Goal: Task Accomplishment & Management: Use online tool/utility

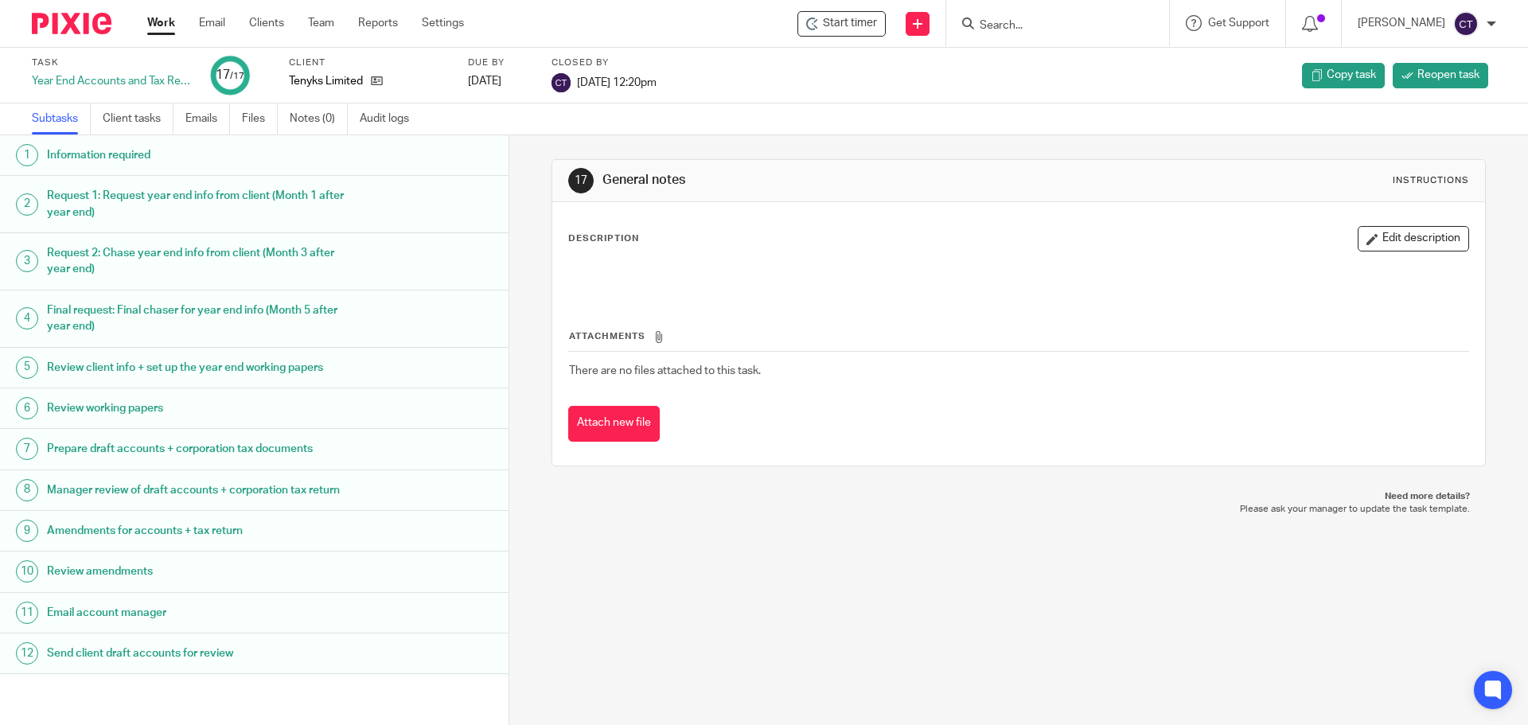
click at [989, 28] on input "Search" at bounding box center [1049, 26] width 143 height 14
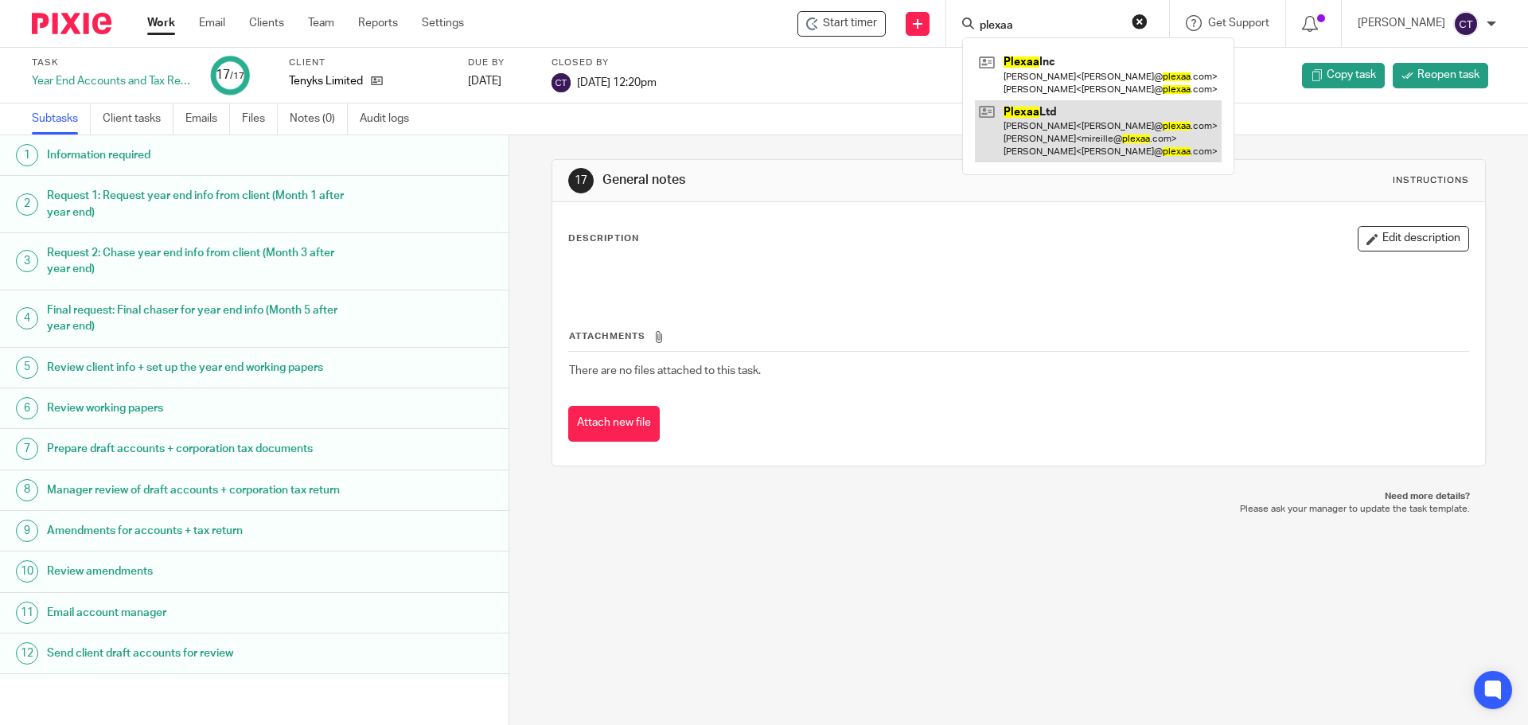
type input "plexaa"
click at [1019, 127] on link at bounding box center [1098, 131] width 247 height 63
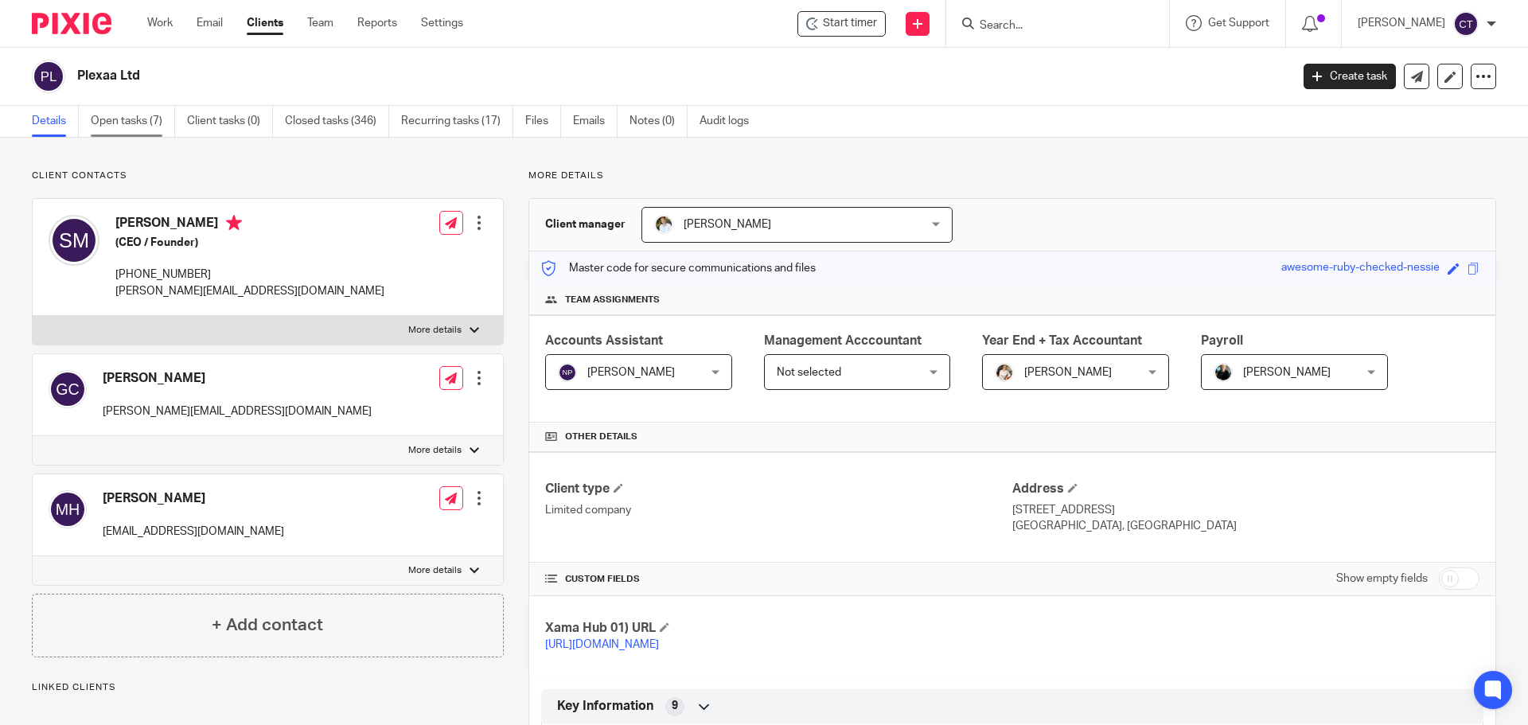
click at [142, 115] on link "Open tasks (7)" at bounding box center [133, 121] width 84 height 31
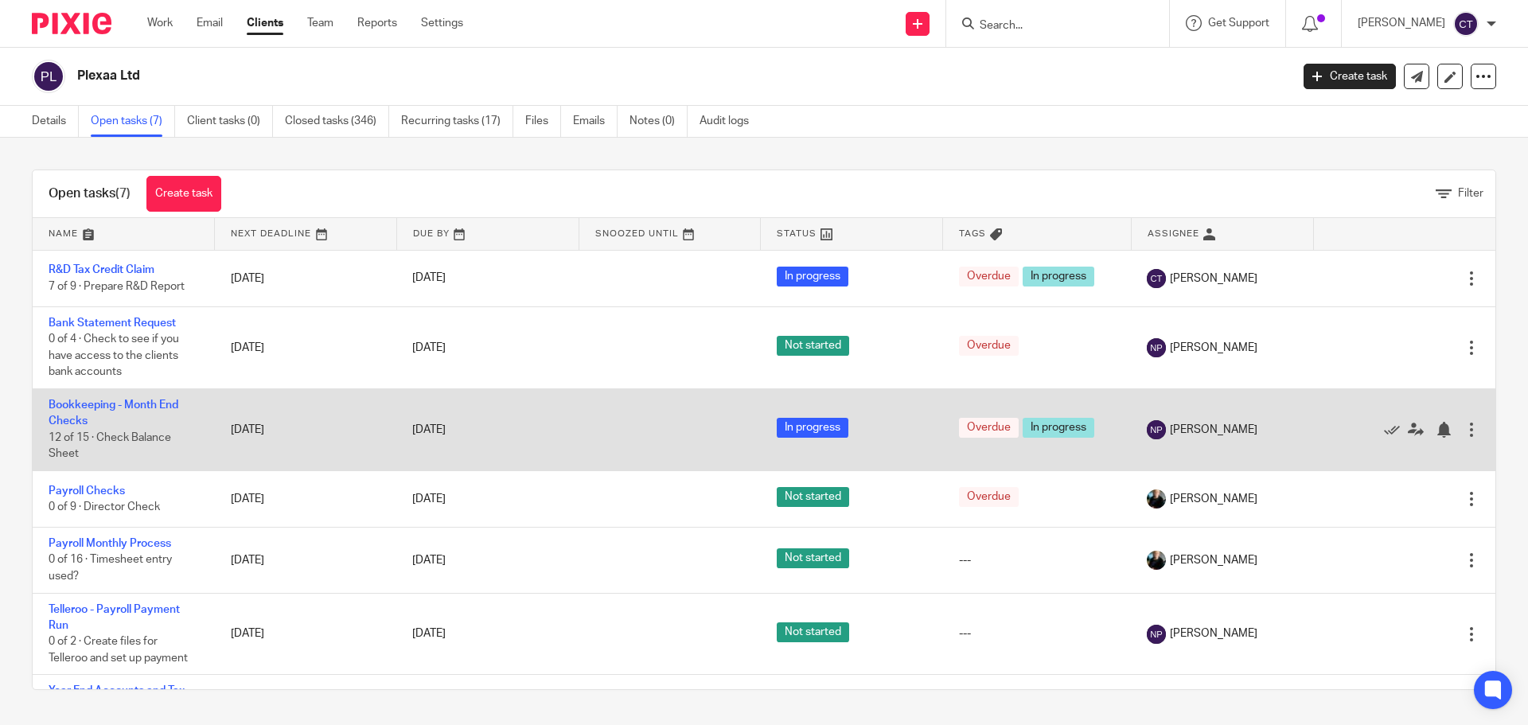
scroll to position [67, 0]
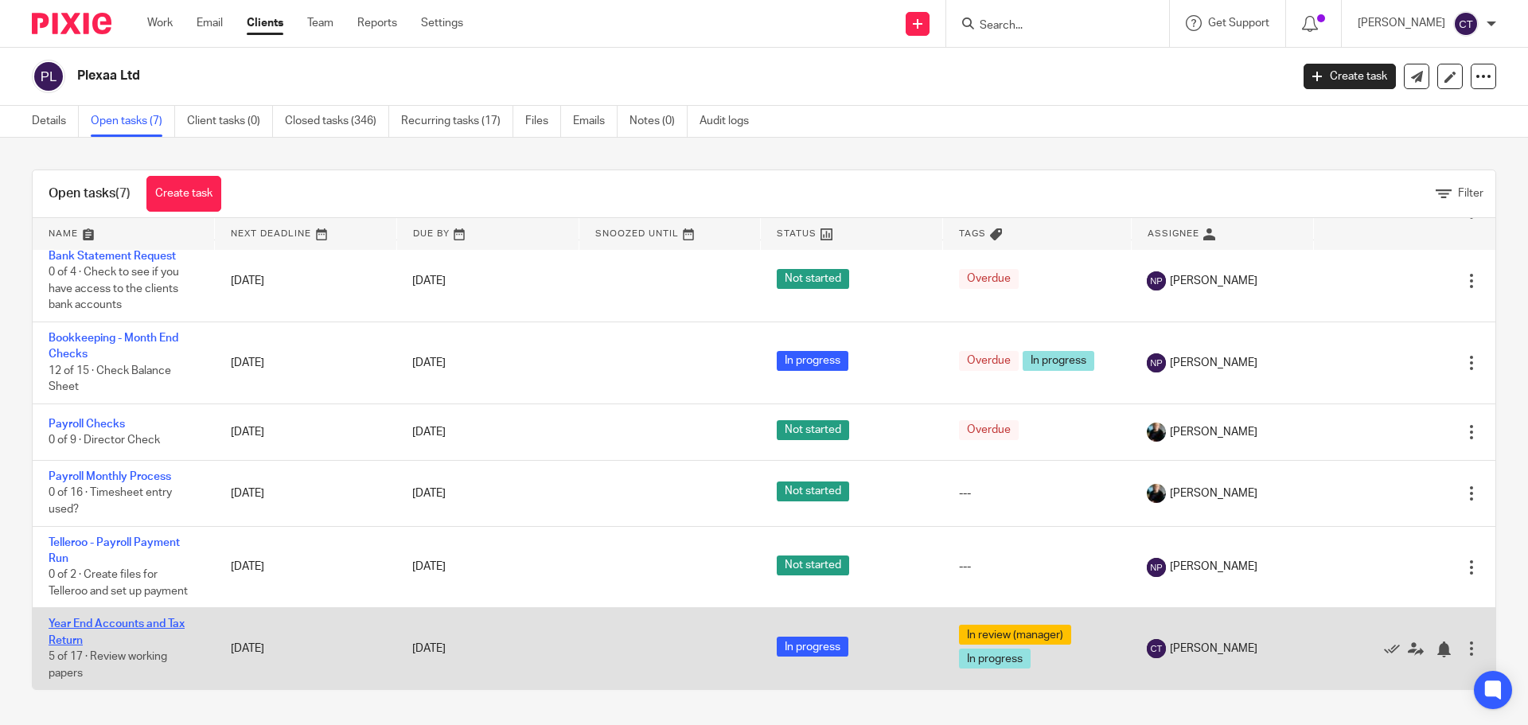
click at [92, 625] on link "Year End Accounts and Tax Return" at bounding box center [117, 631] width 136 height 27
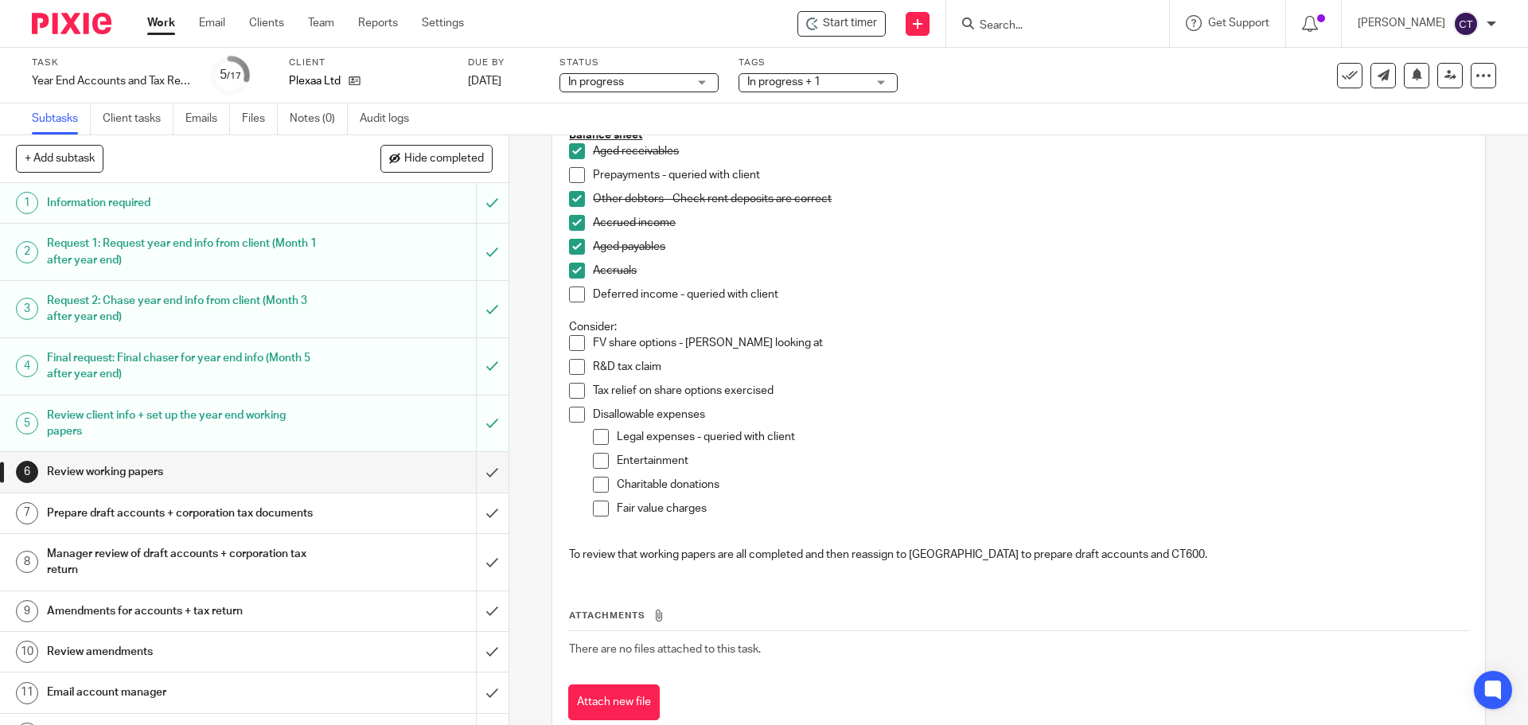
scroll to position [233, 0]
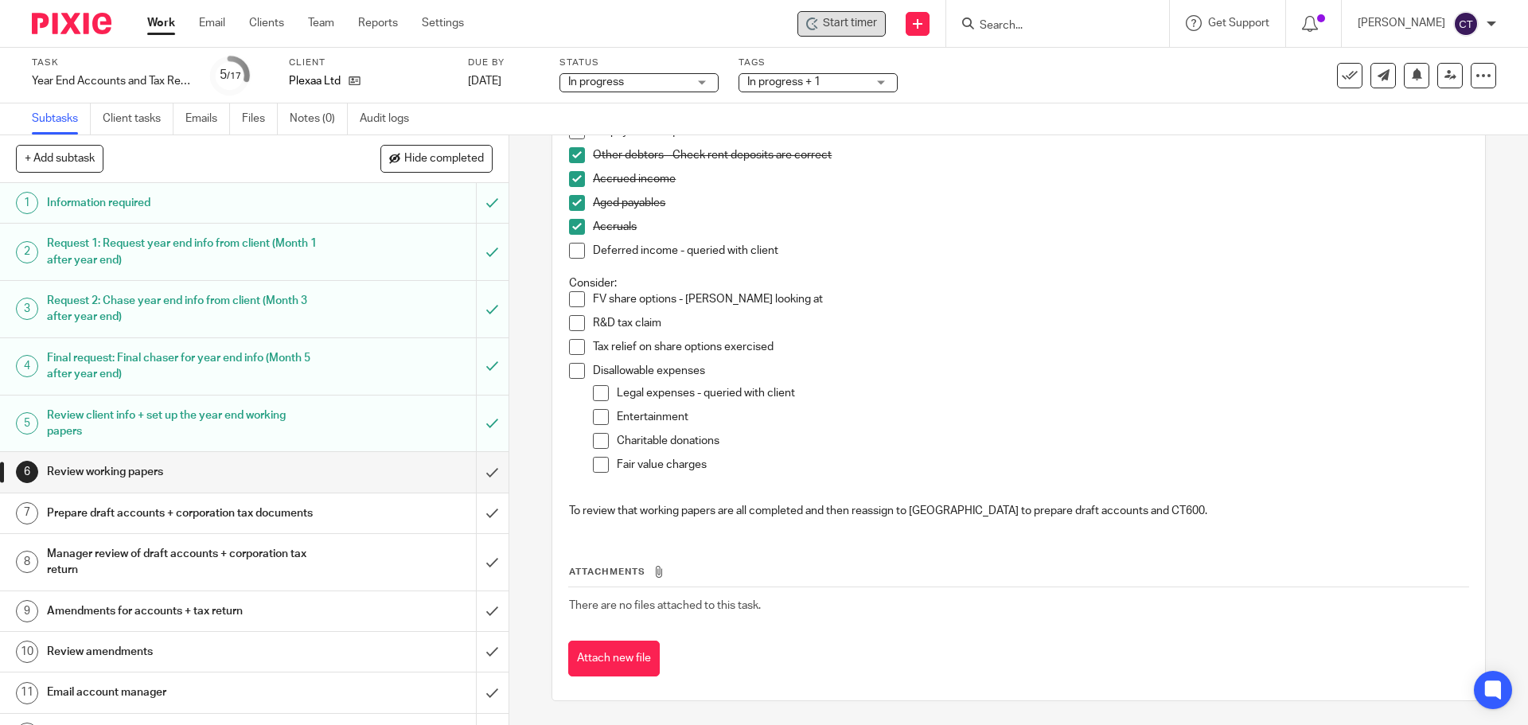
click at [831, 17] on span "Start timer" at bounding box center [850, 23] width 54 height 17
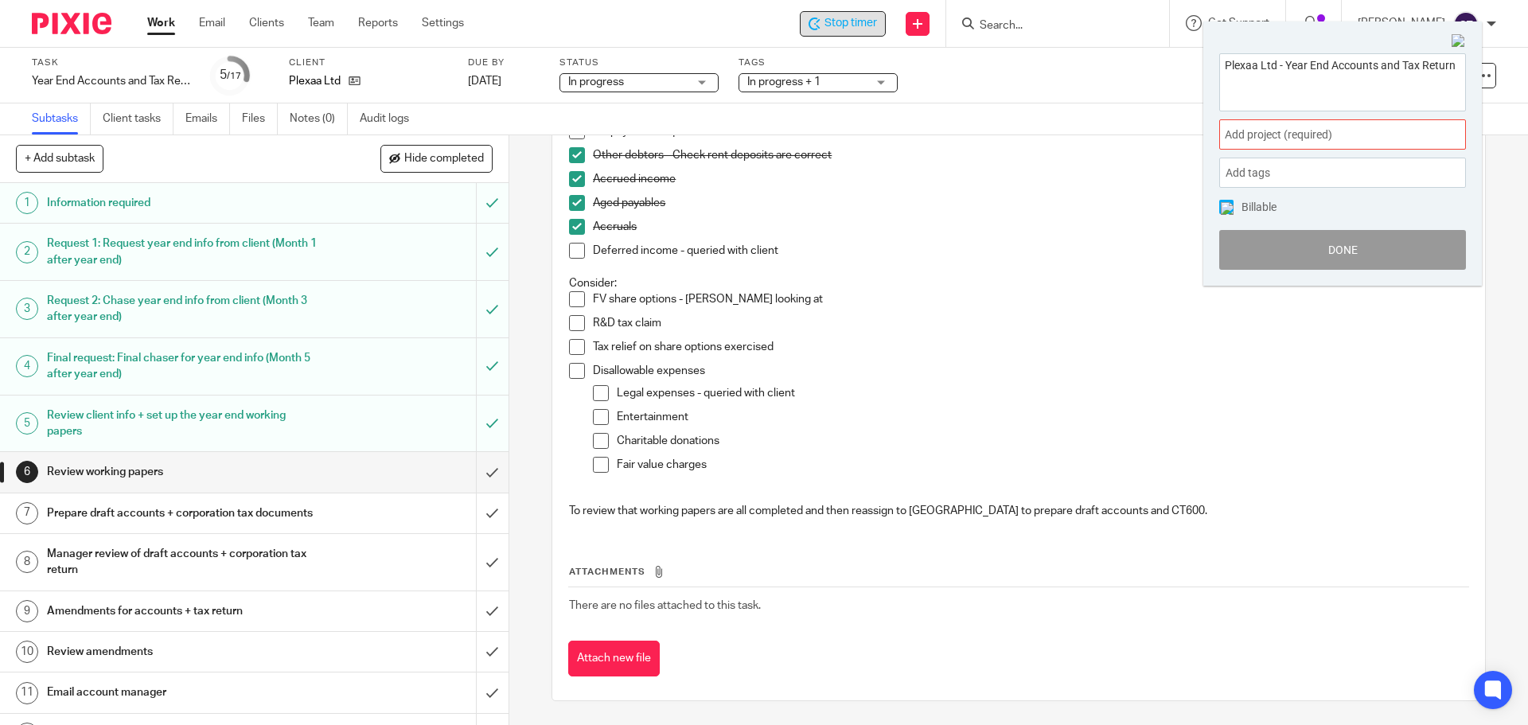
click at [1235, 138] on span "Add project (required) :" at bounding box center [1325, 135] width 201 height 17
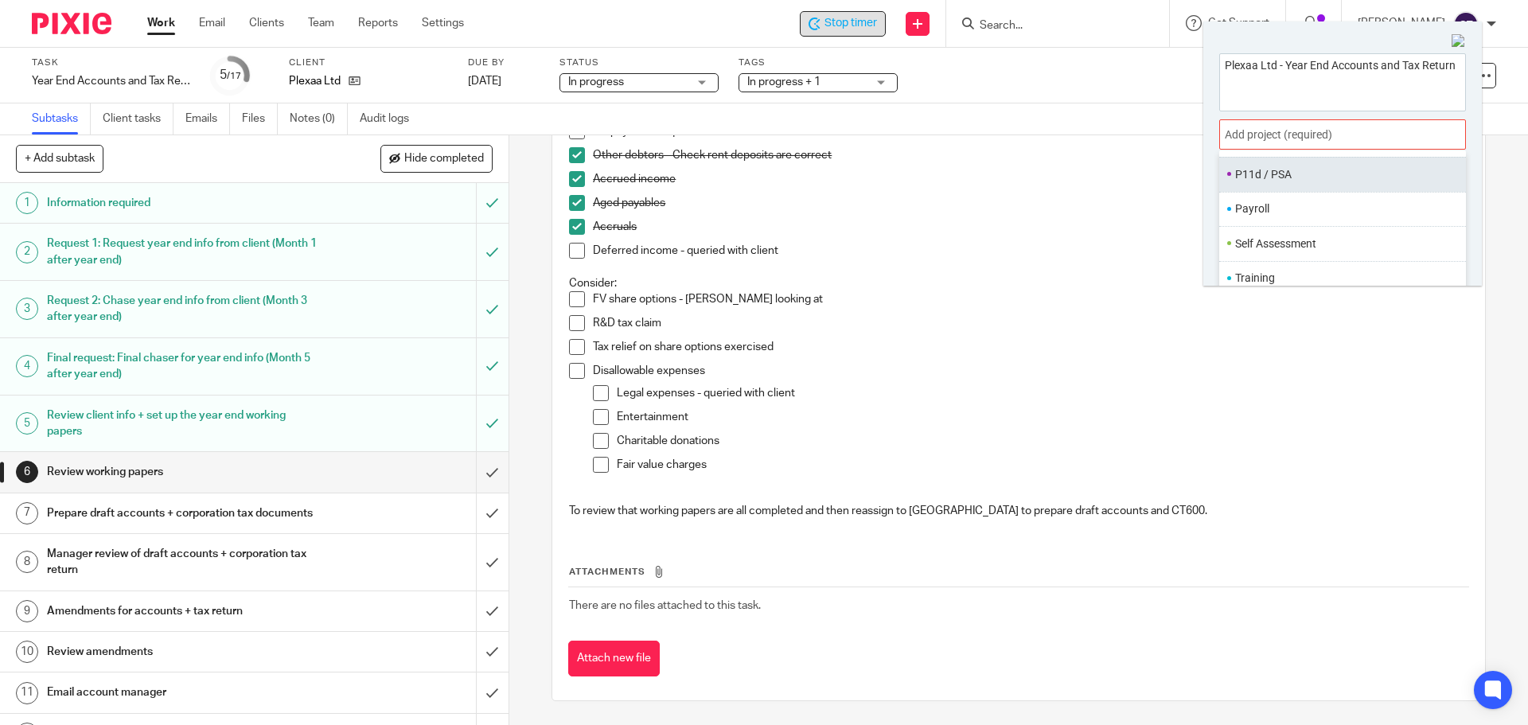
scroll to position [79, 0]
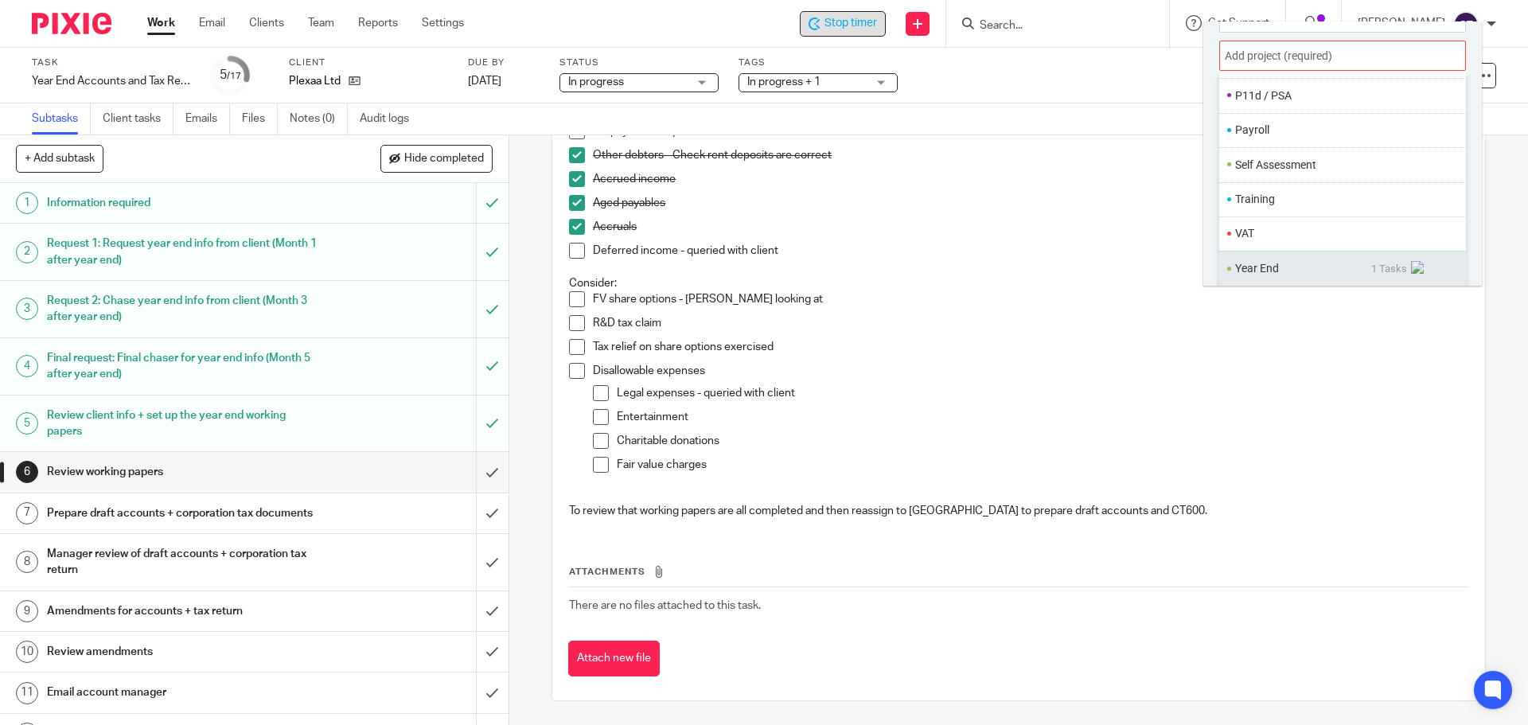
click at [1247, 257] on ul "Year End 1 Tasks" at bounding box center [1342, 268] width 247 height 34
click at [1257, 265] on li "Year End" at bounding box center [1303, 268] width 136 height 17
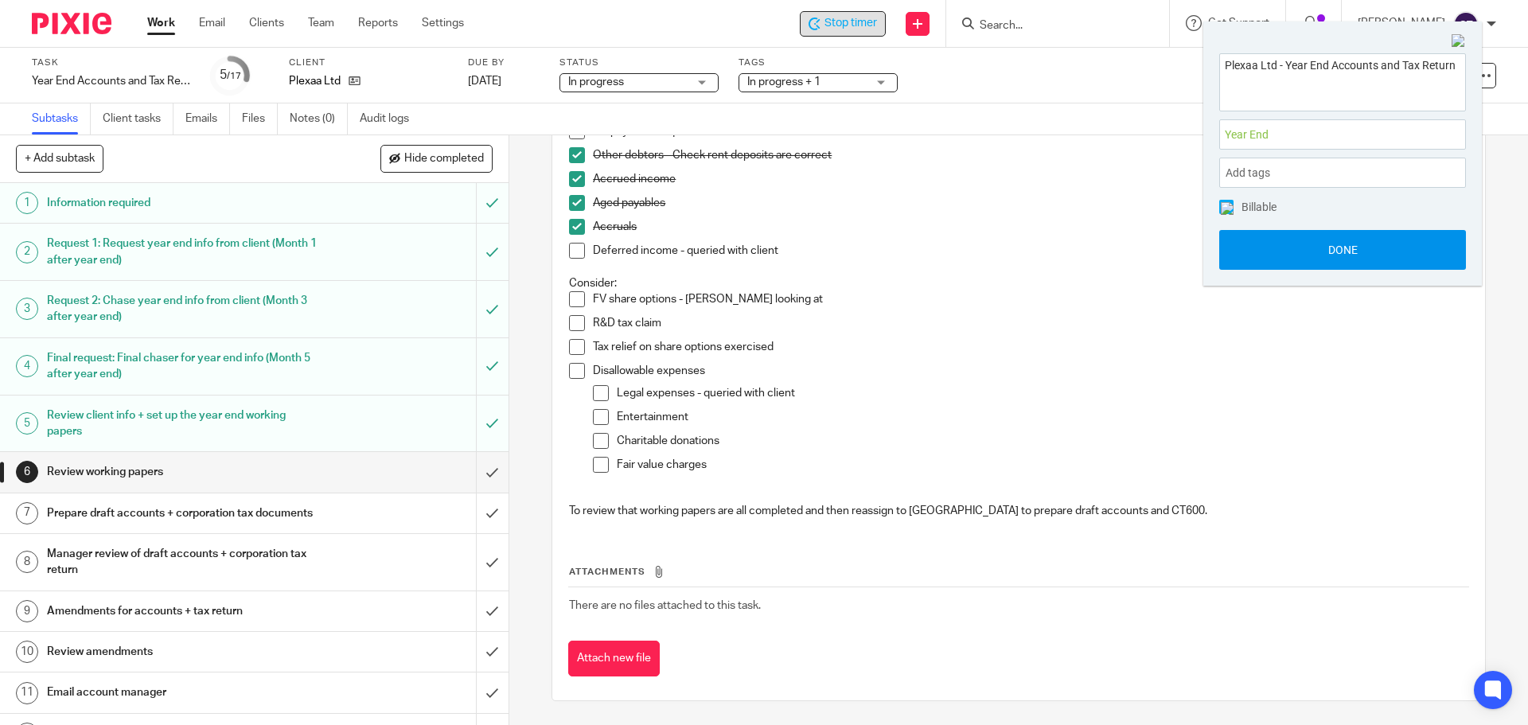
click at [1266, 255] on button "Done" at bounding box center [1342, 250] width 247 height 40
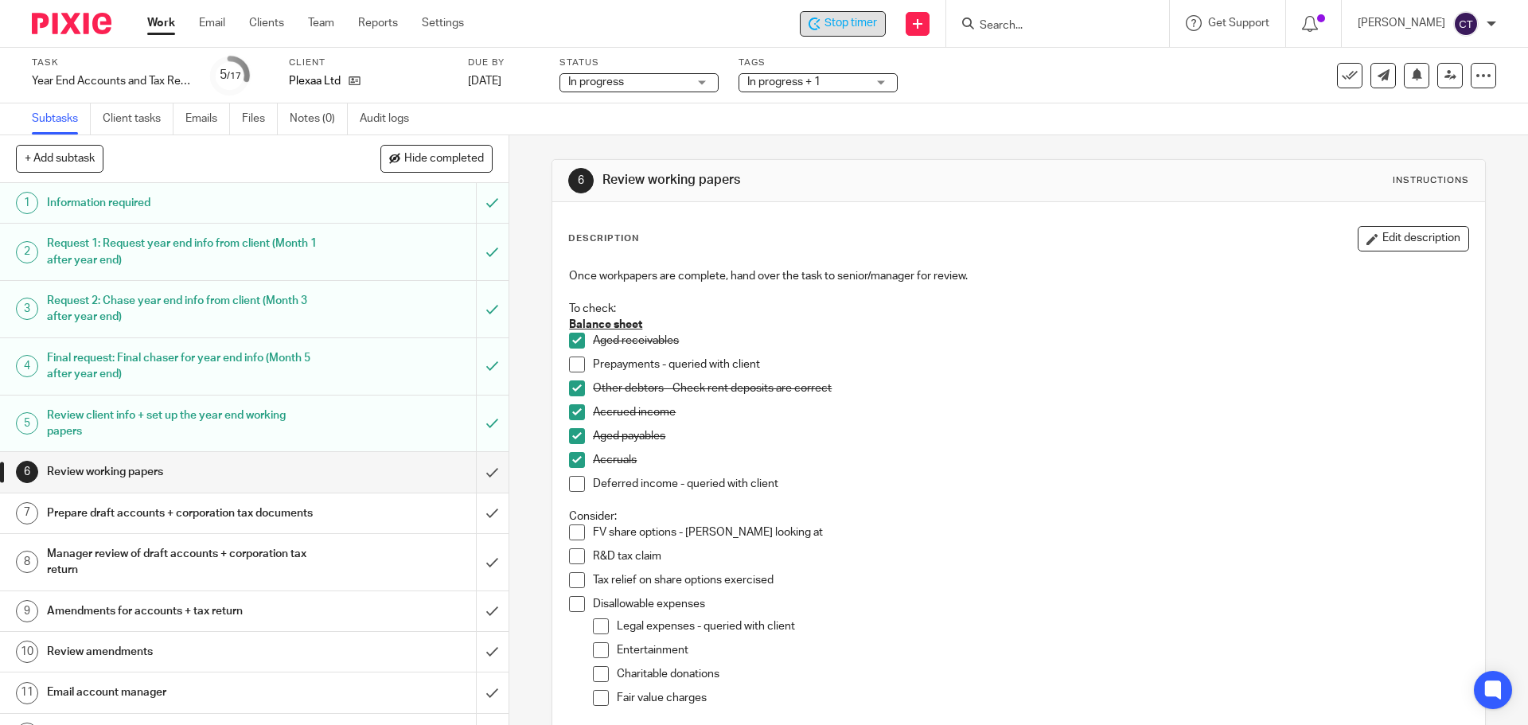
click at [575, 366] on span at bounding box center [577, 365] width 16 height 16
click at [575, 490] on span at bounding box center [577, 484] width 16 height 16
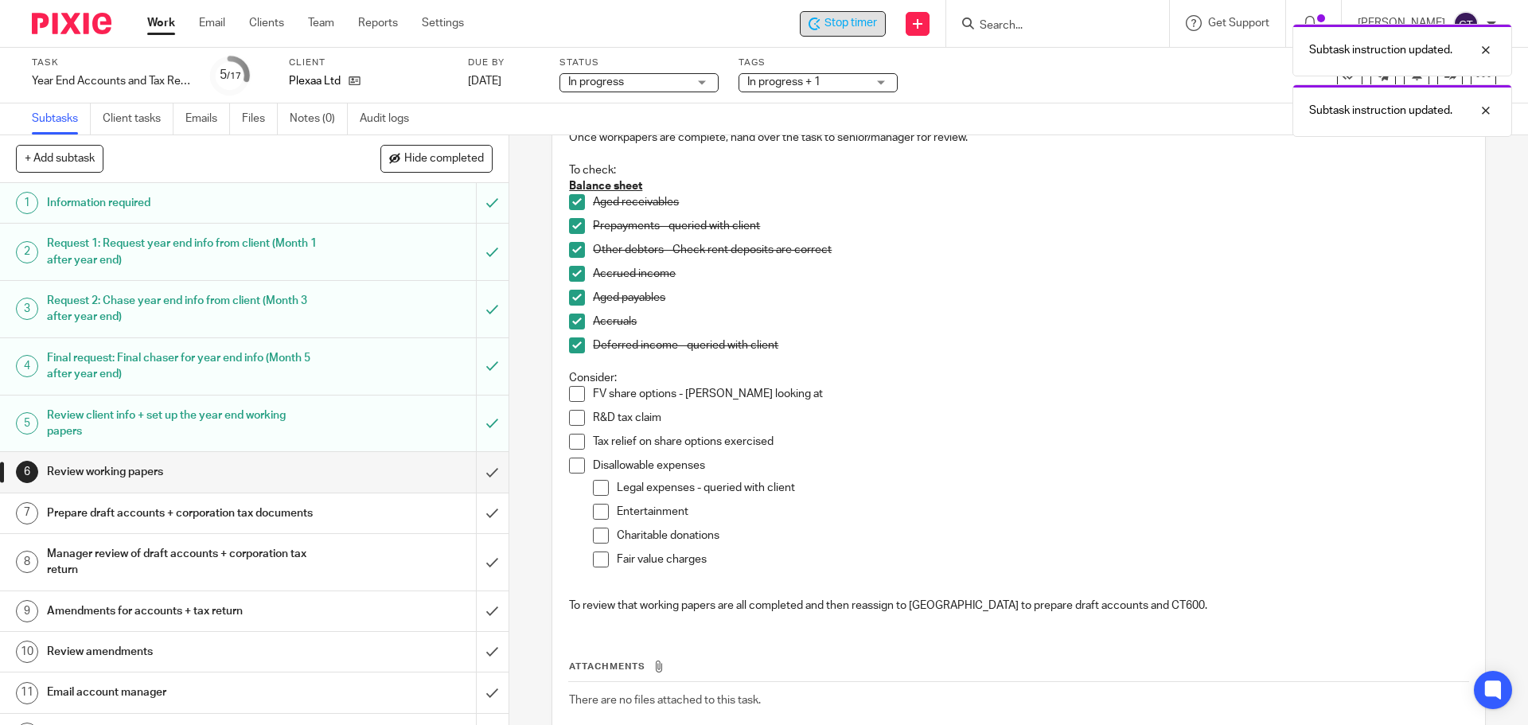
scroll to position [159, 0]
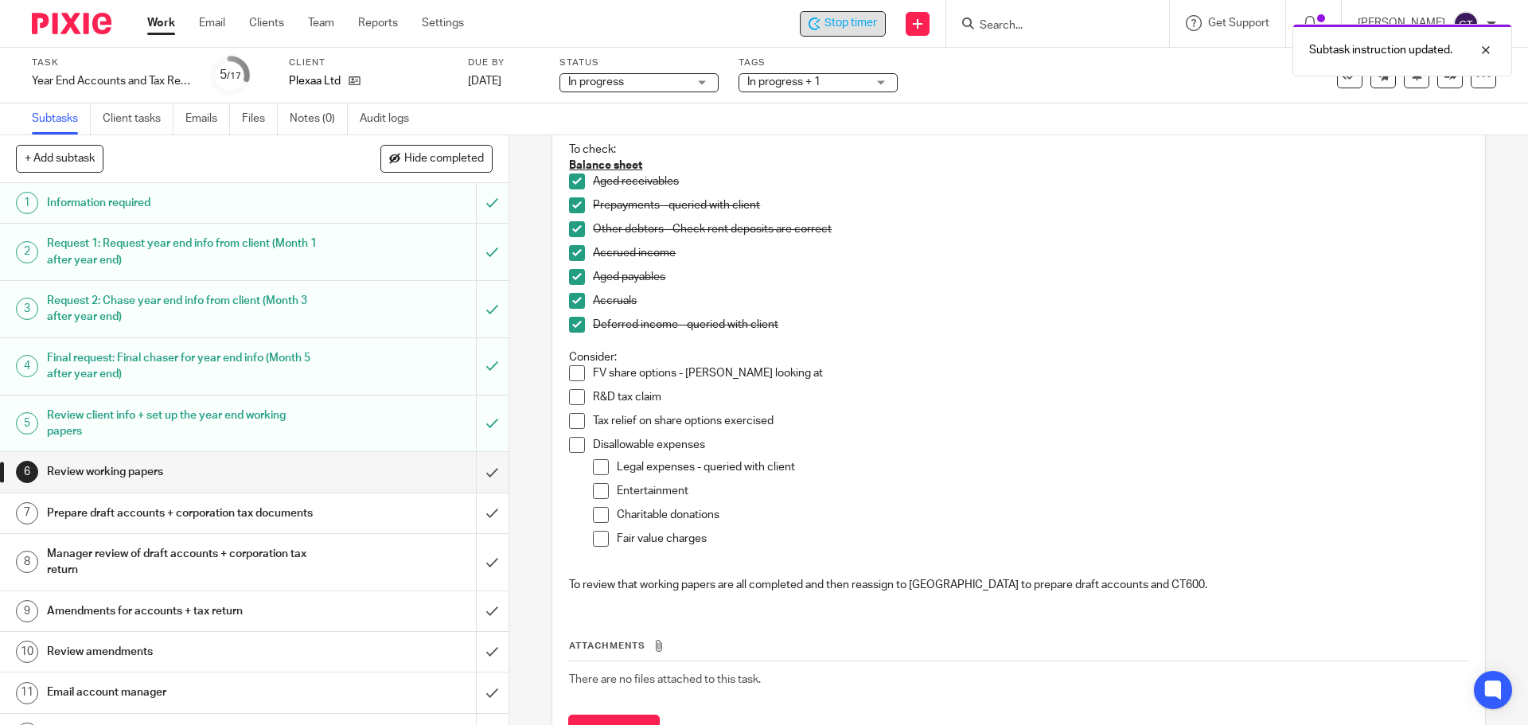
click at [569, 442] on span at bounding box center [577, 445] width 16 height 16
click at [597, 469] on span at bounding box center [601, 467] width 16 height 16
click at [604, 497] on li "Entertainment" at bounding box center [1030, 495] width 875 height 24
click at [598, 489] on span at bounding box center [601, 491] width 16 height 16
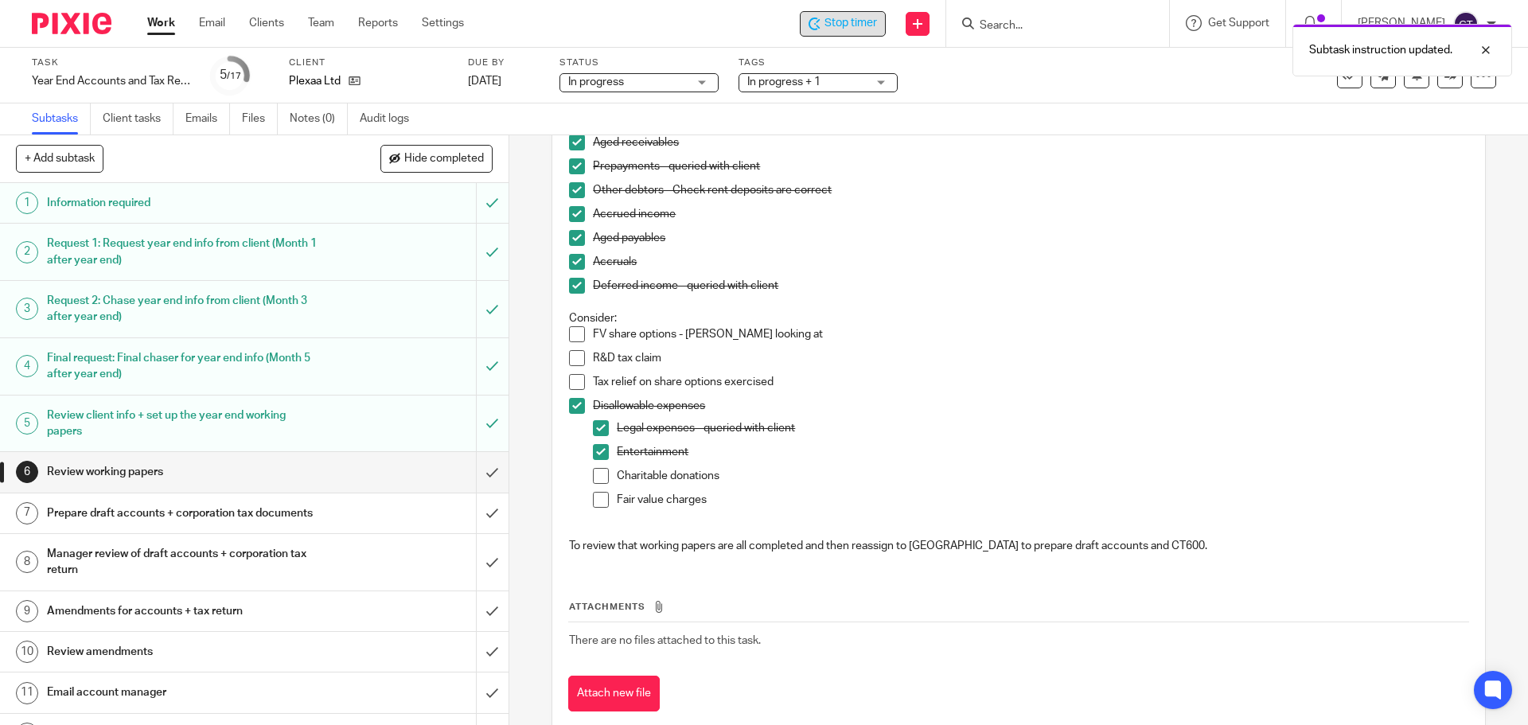
scroll to position [233, 0]
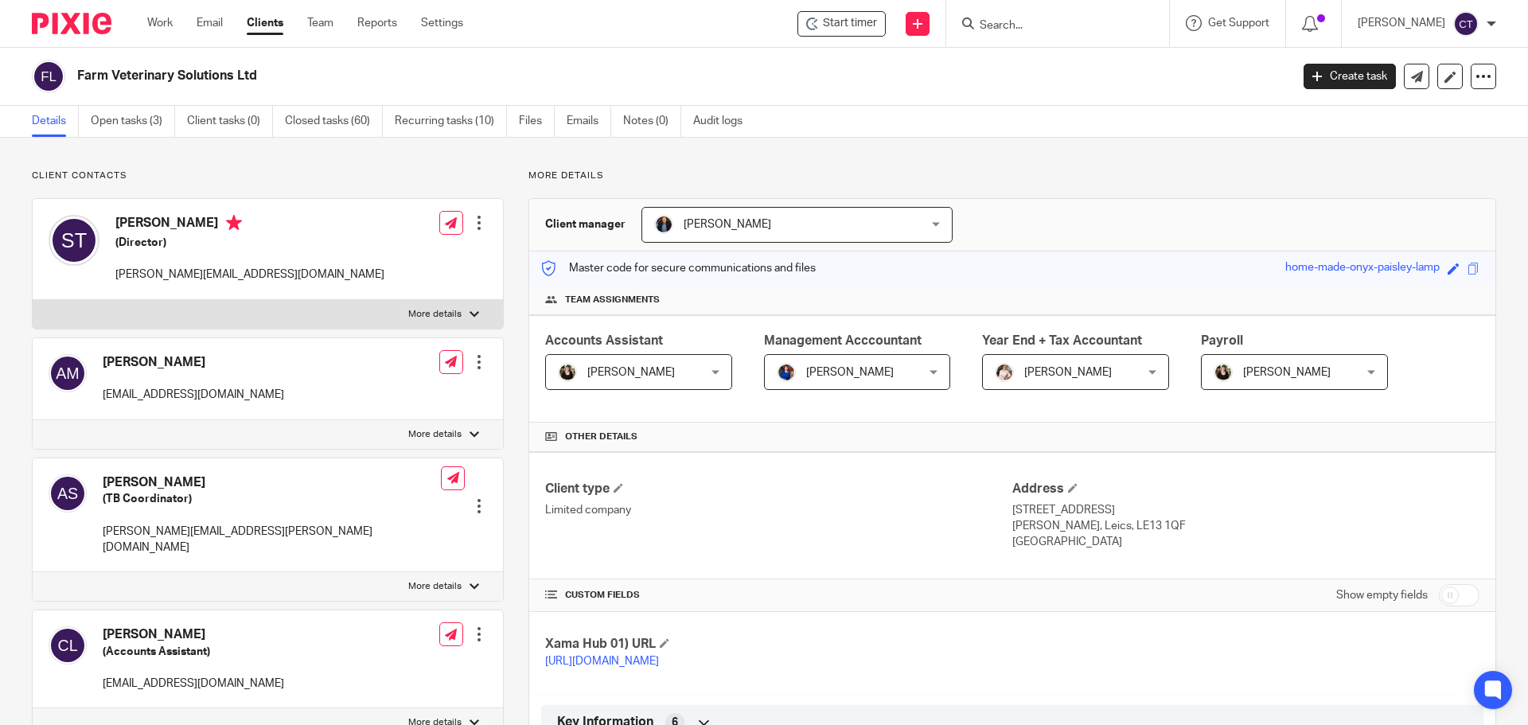
click at [1015, 22] on input "Search" at bounding box center [1049, 26] width 143 height 14
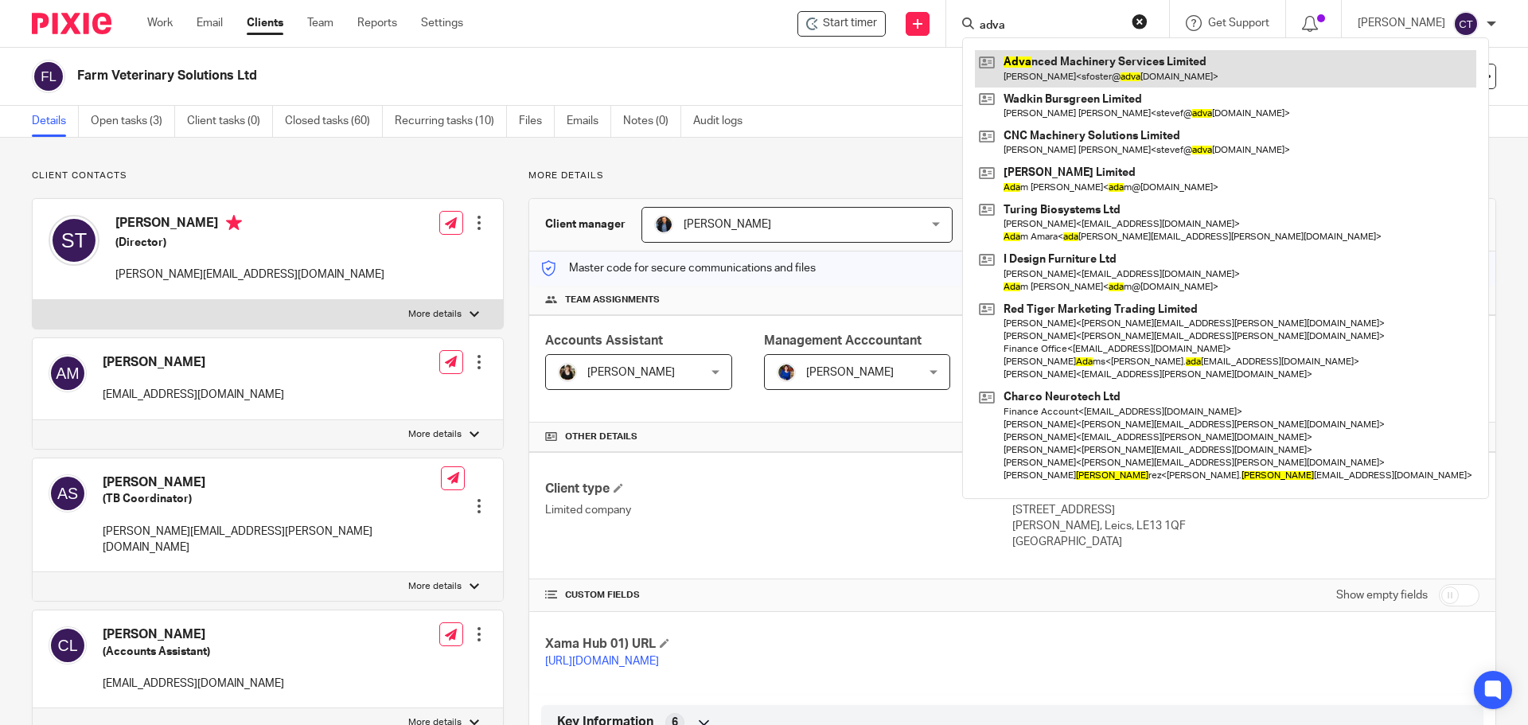
type input "adva"
click at [1017, 53] on link at bounding box center [1225, 68] width 501 height 37
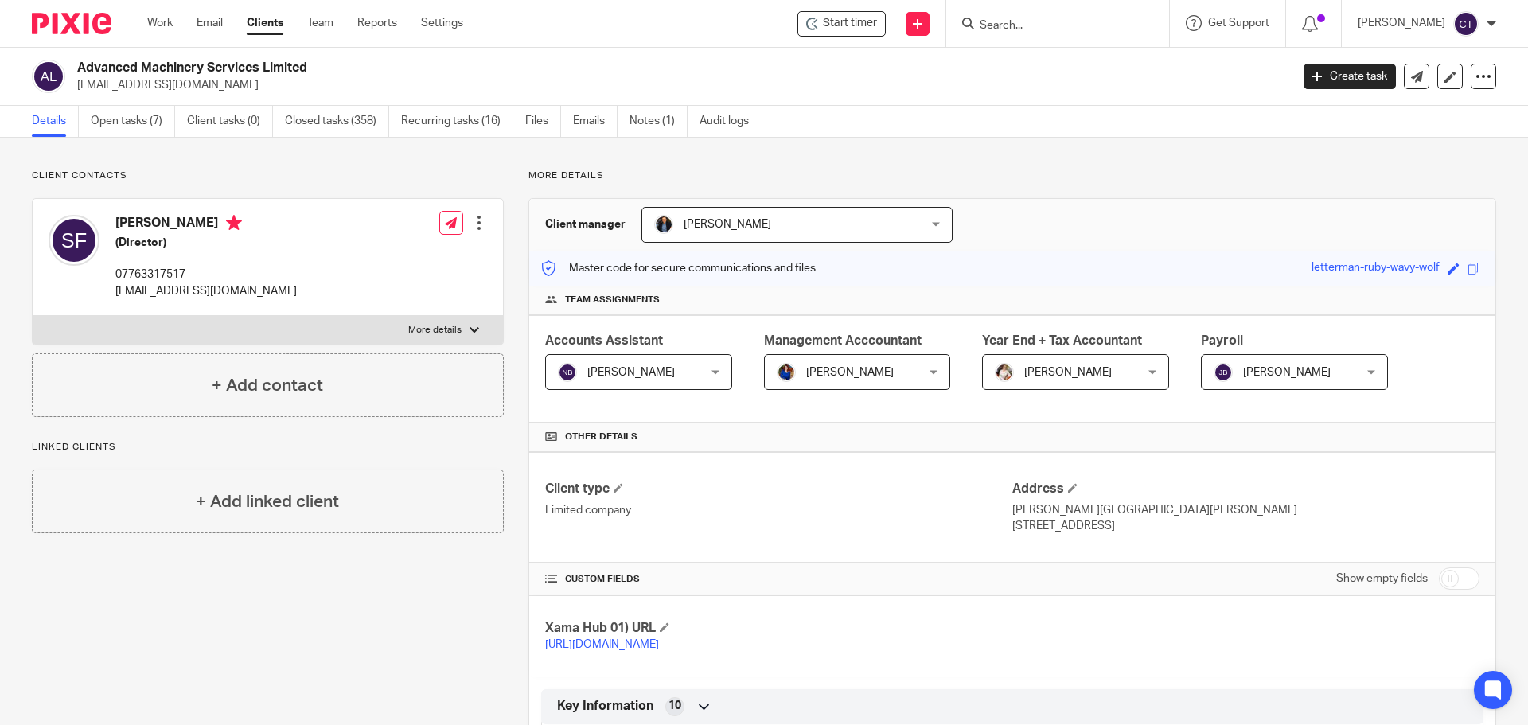
drag, startPoint x: 136, startPoint y: 115, endPoint x: 128, endPoint y: 158, distance: 43.7
click at [136, 115] on link "Open tasks (7)" at bounding box center [133, 121] width 84 height 31
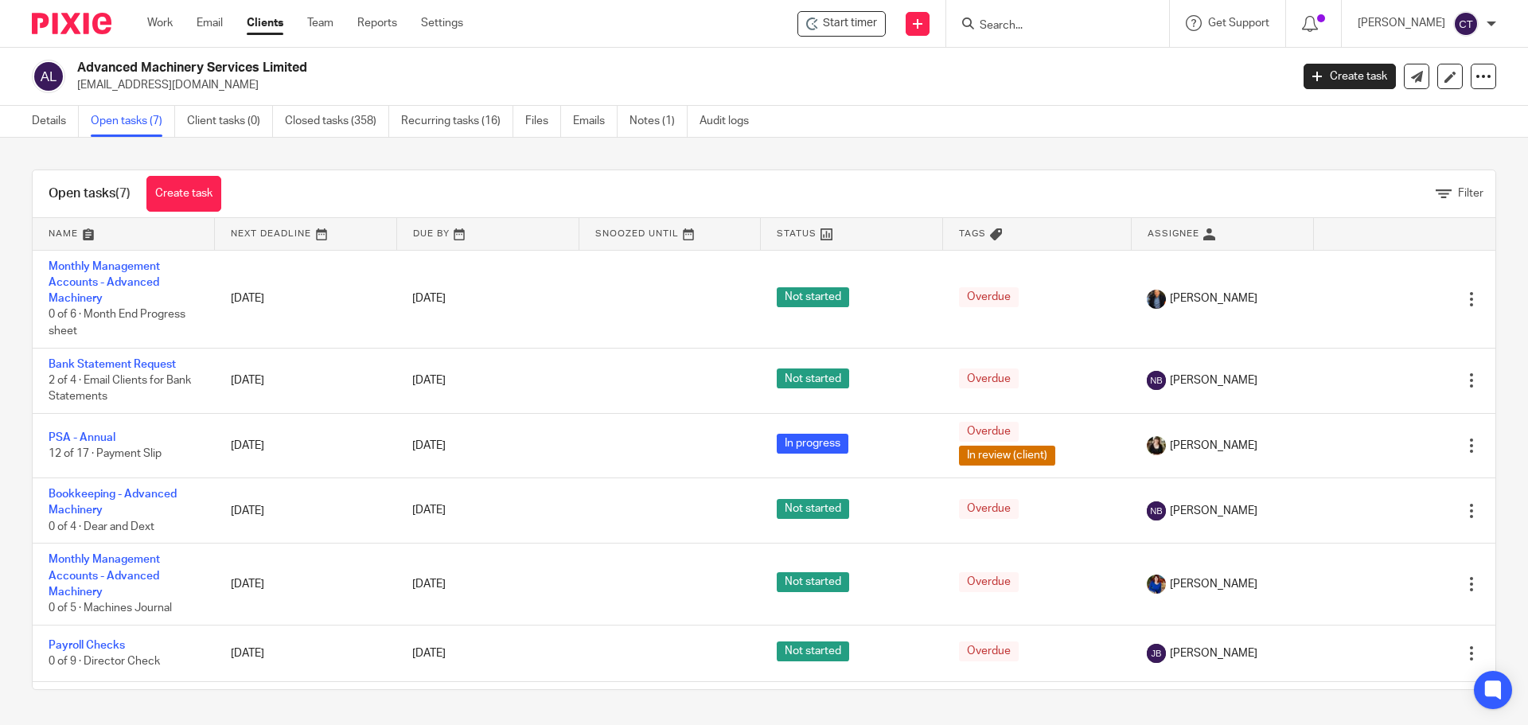
scroll to position [74, 0]
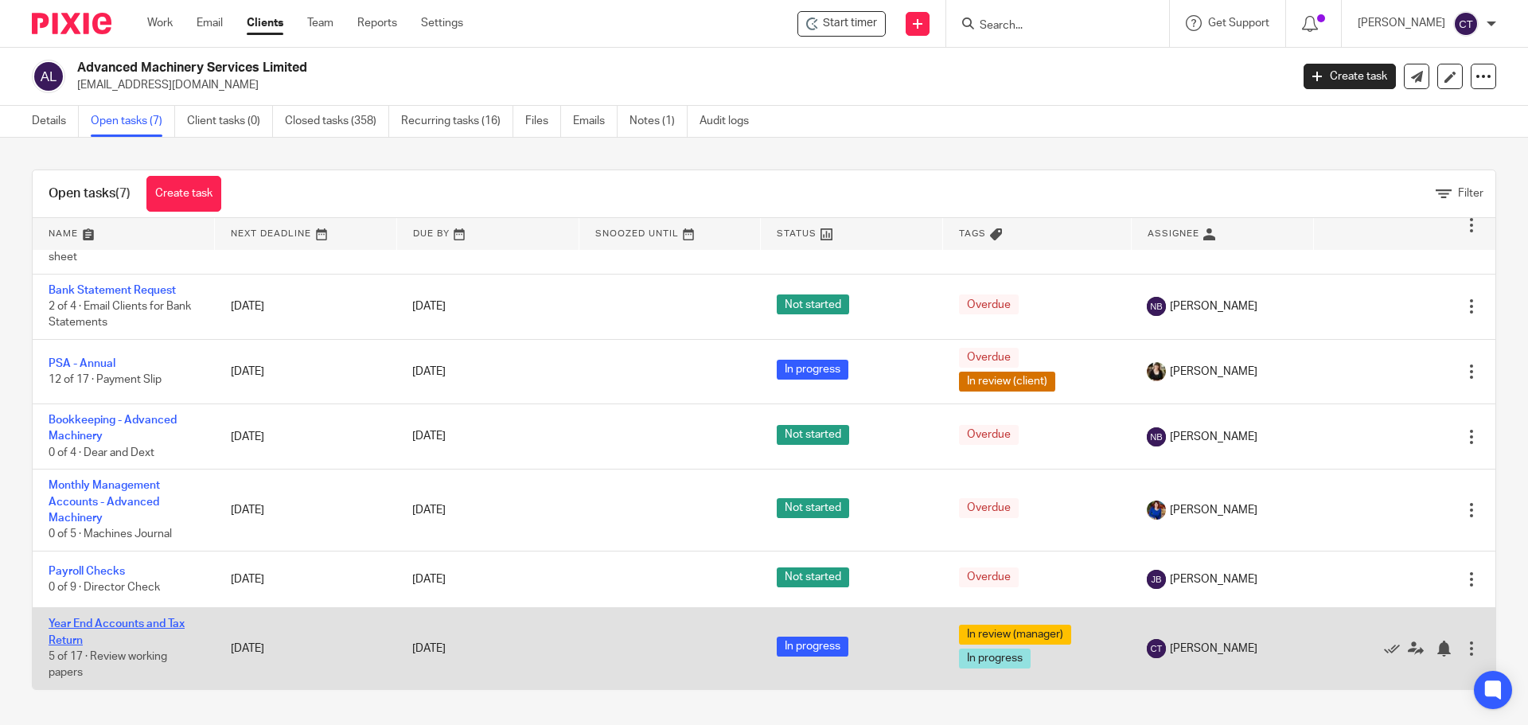
click at [66, 645] on link "Year End Accounts and Tax Return" at bounding box center [117, 631] width 136 height 27
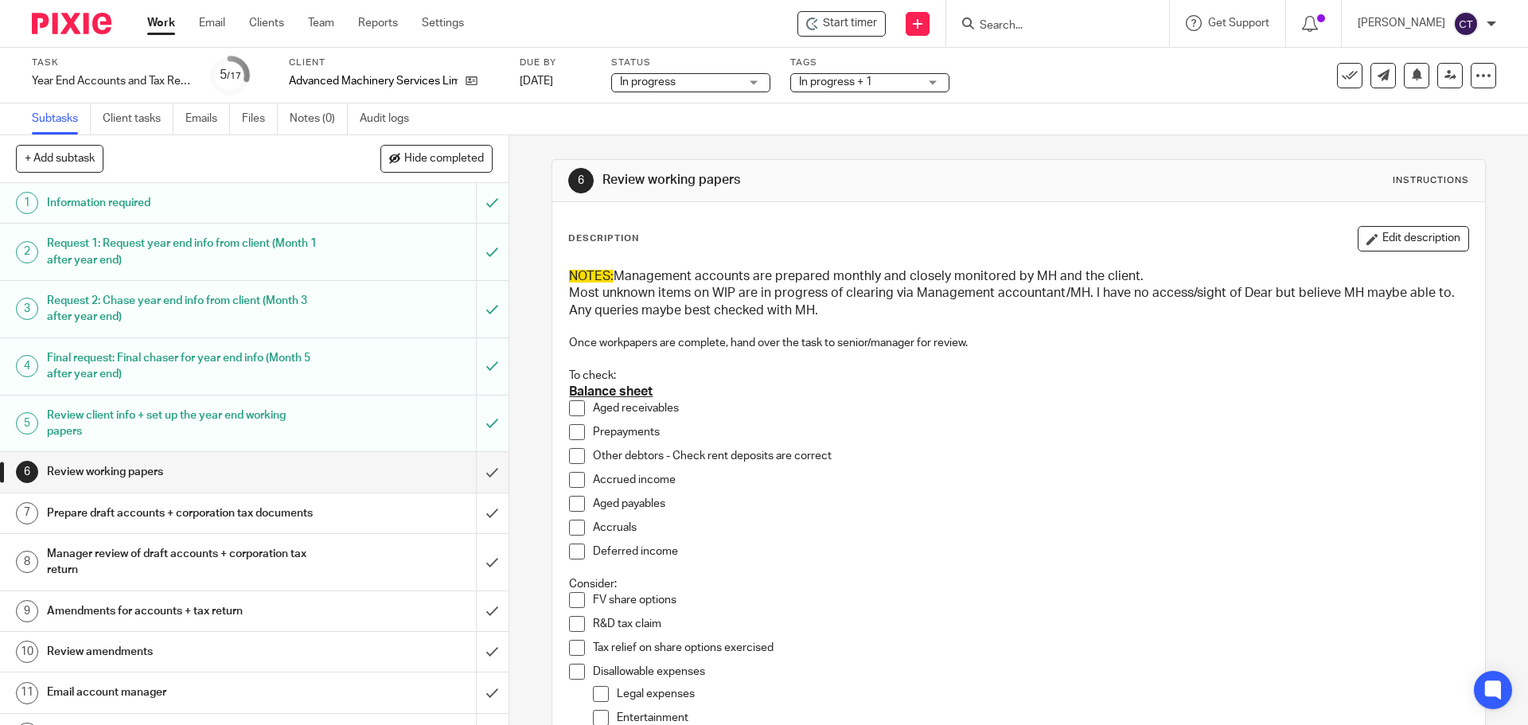
click at [853, 37] on div "Start timer Send new email Create task Add client Get Support Contact Support H…" at bounding box center [1008, 23] width 1040 height 47
click at [859, 28] on span "Start timer" at bounding box center [850, 23] width 54 height 17
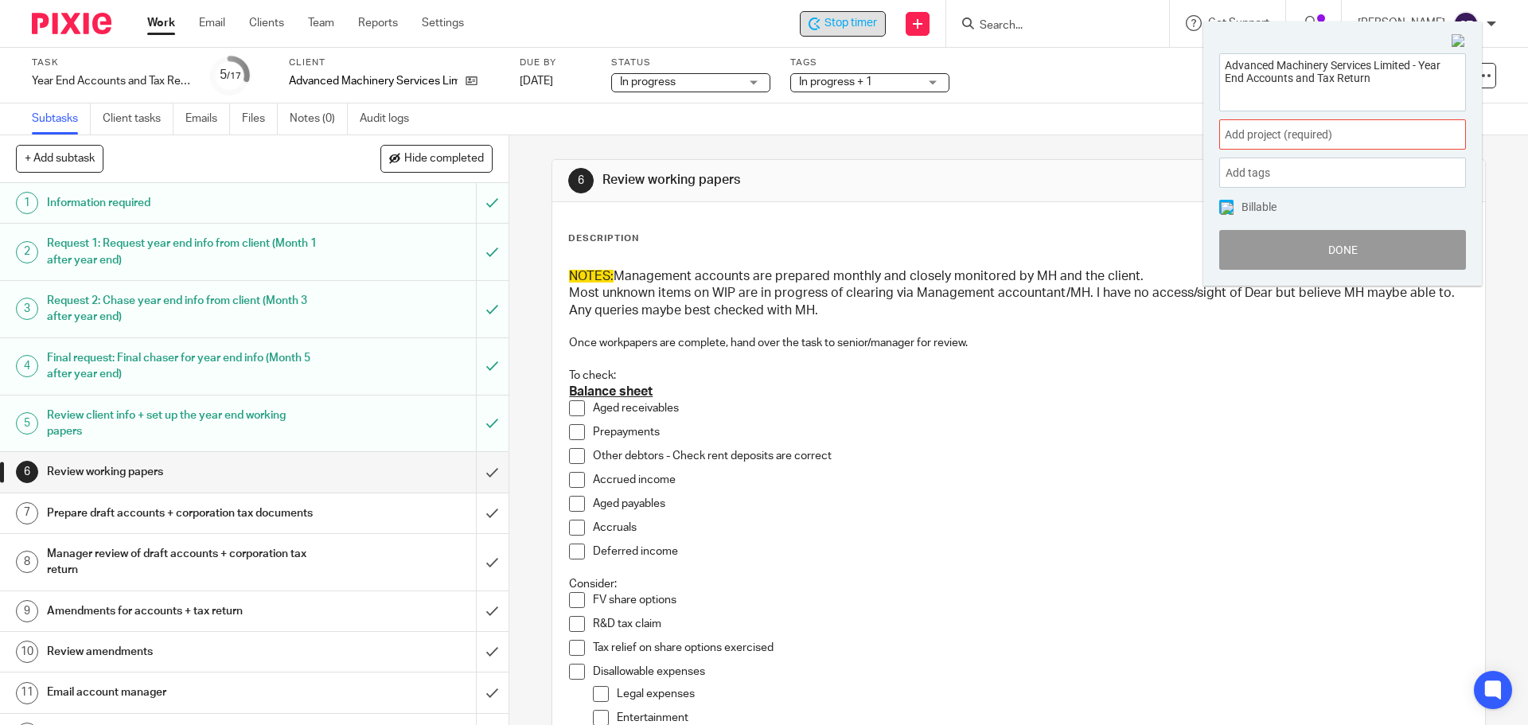
click at [1254, 134] on span "Add project (required) :" at bounding box center [1325, 135] width 201 height 17
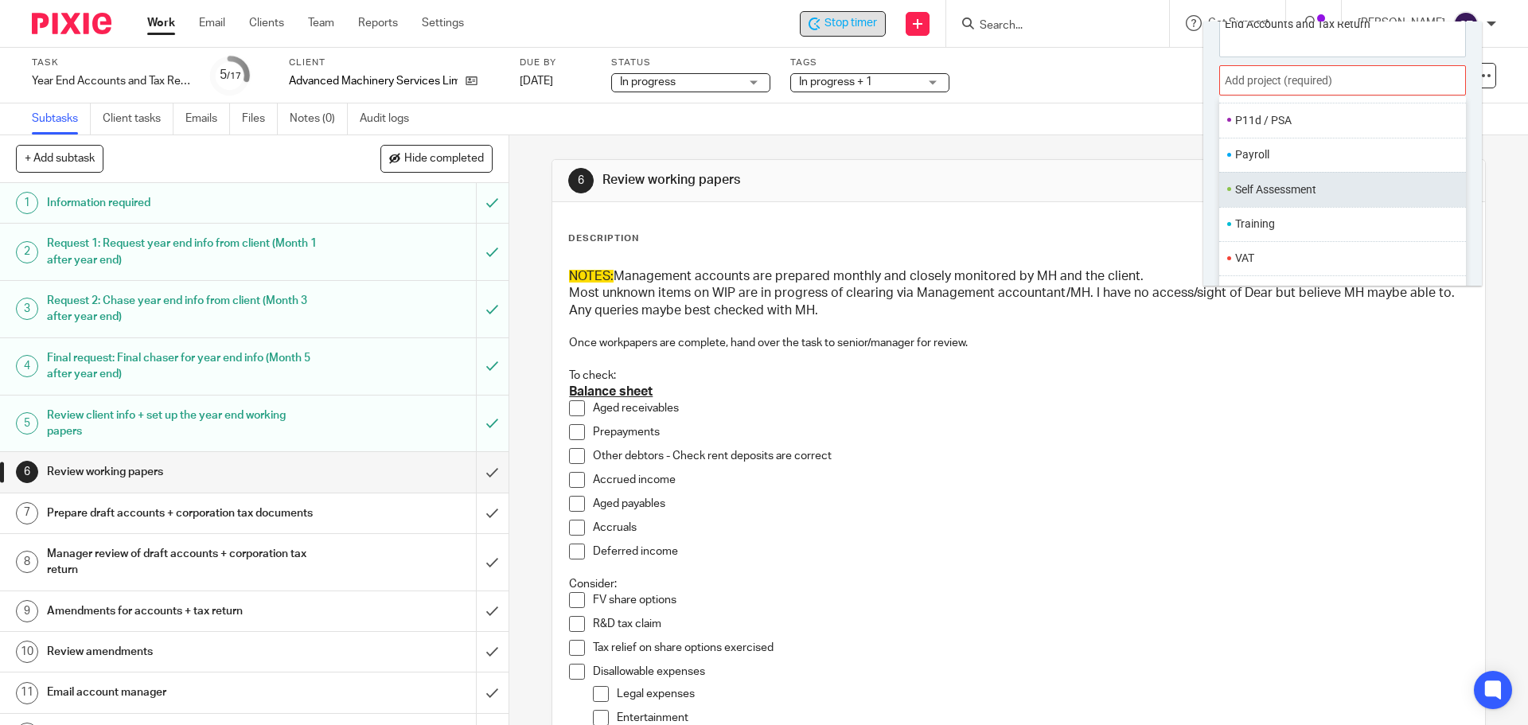
scroll to position [79, 0]
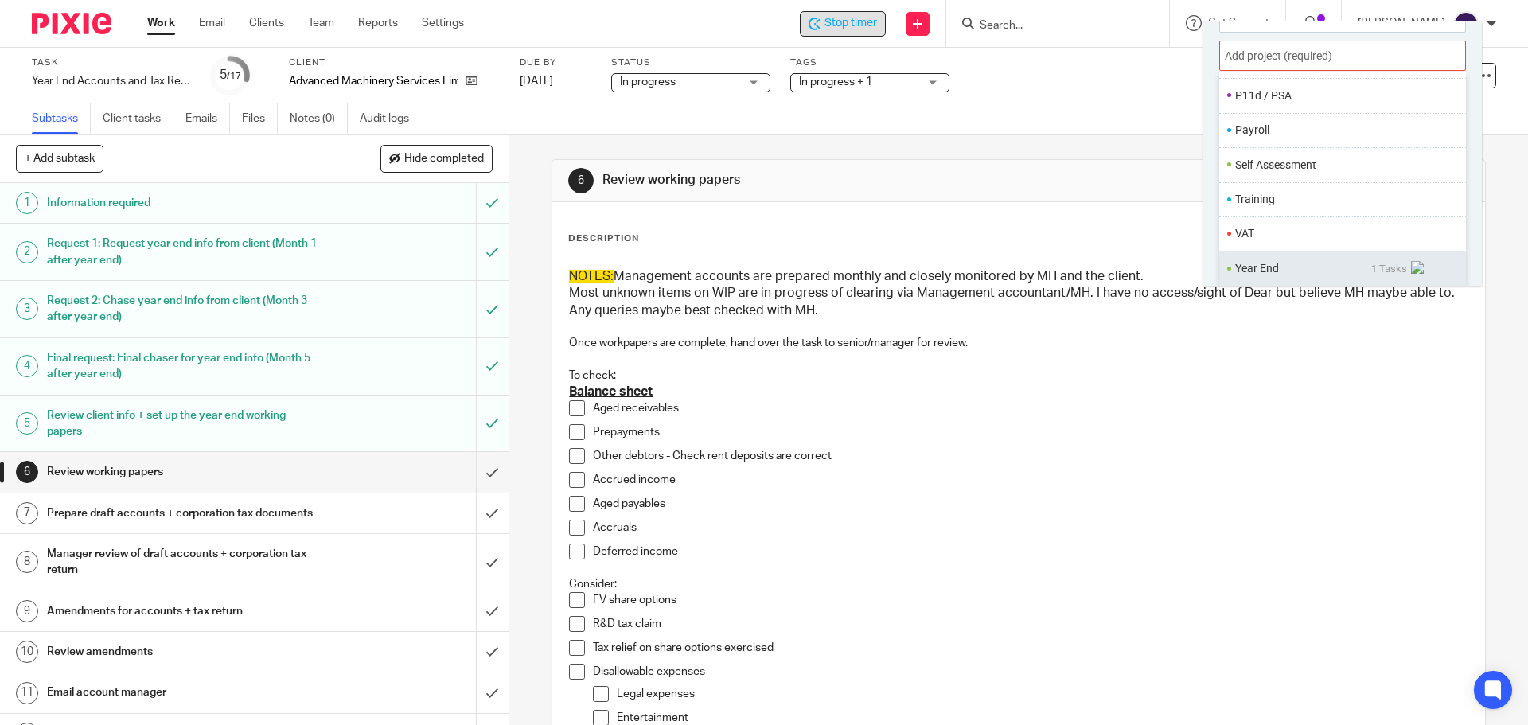
click at [1243, 273] on li "Year End" at bounding box center [1303, 268] width 136 height 17
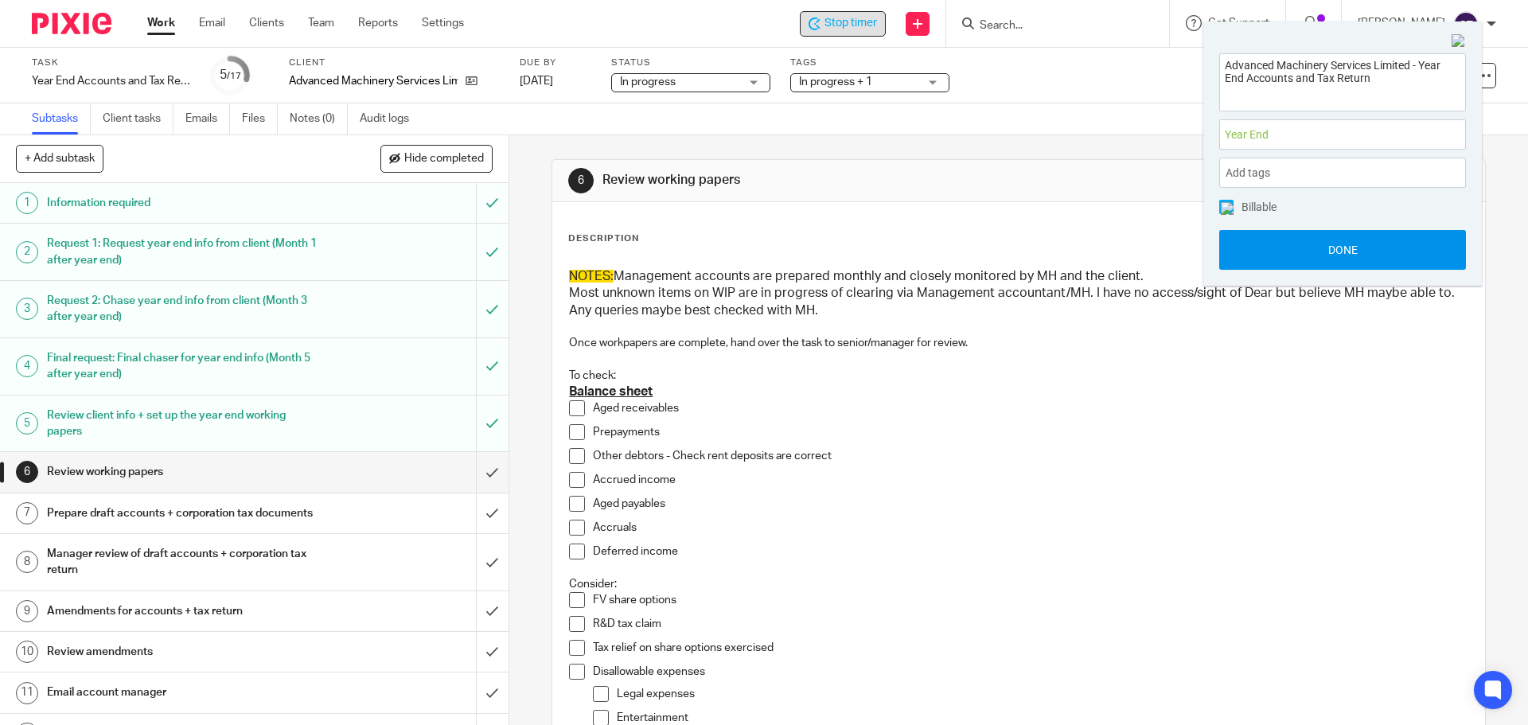
click at [1284, 255] on button "Done" at bounding box center [1342, 250] width 247 height 40
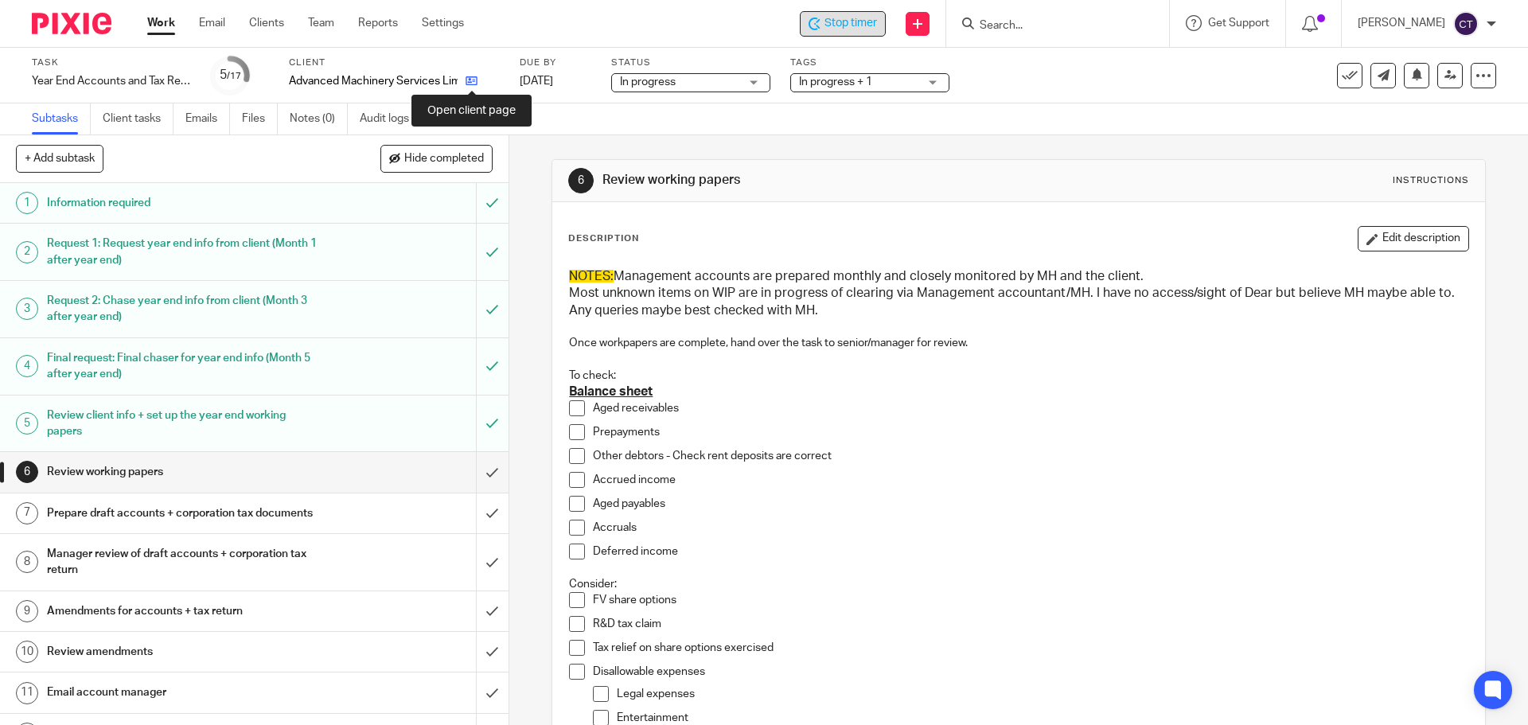
click at [473, 76] on icon at bounding box center [472, 81] width 12 height 12
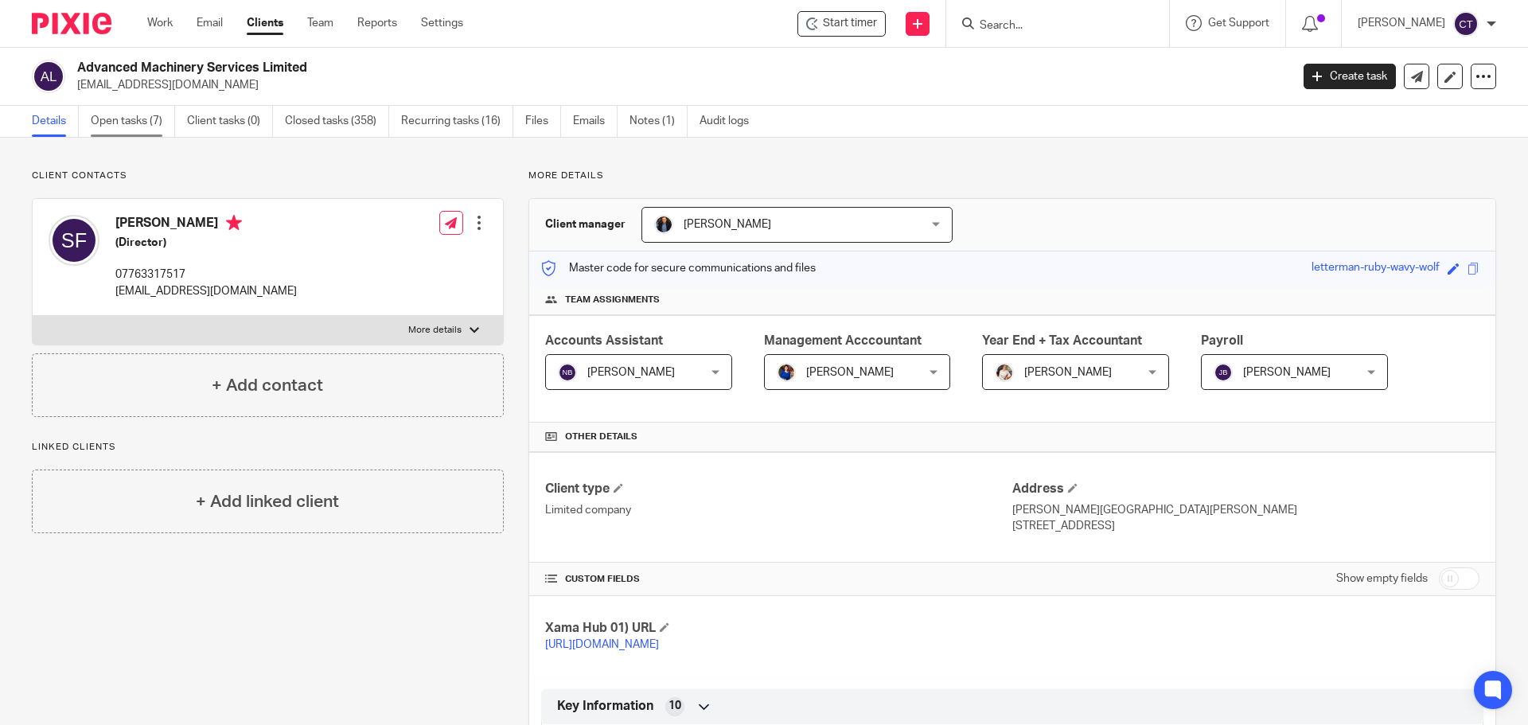
click at [124, 118] on link "Open tasks (7)" at bounding box center [133, 121] width 84 height 31
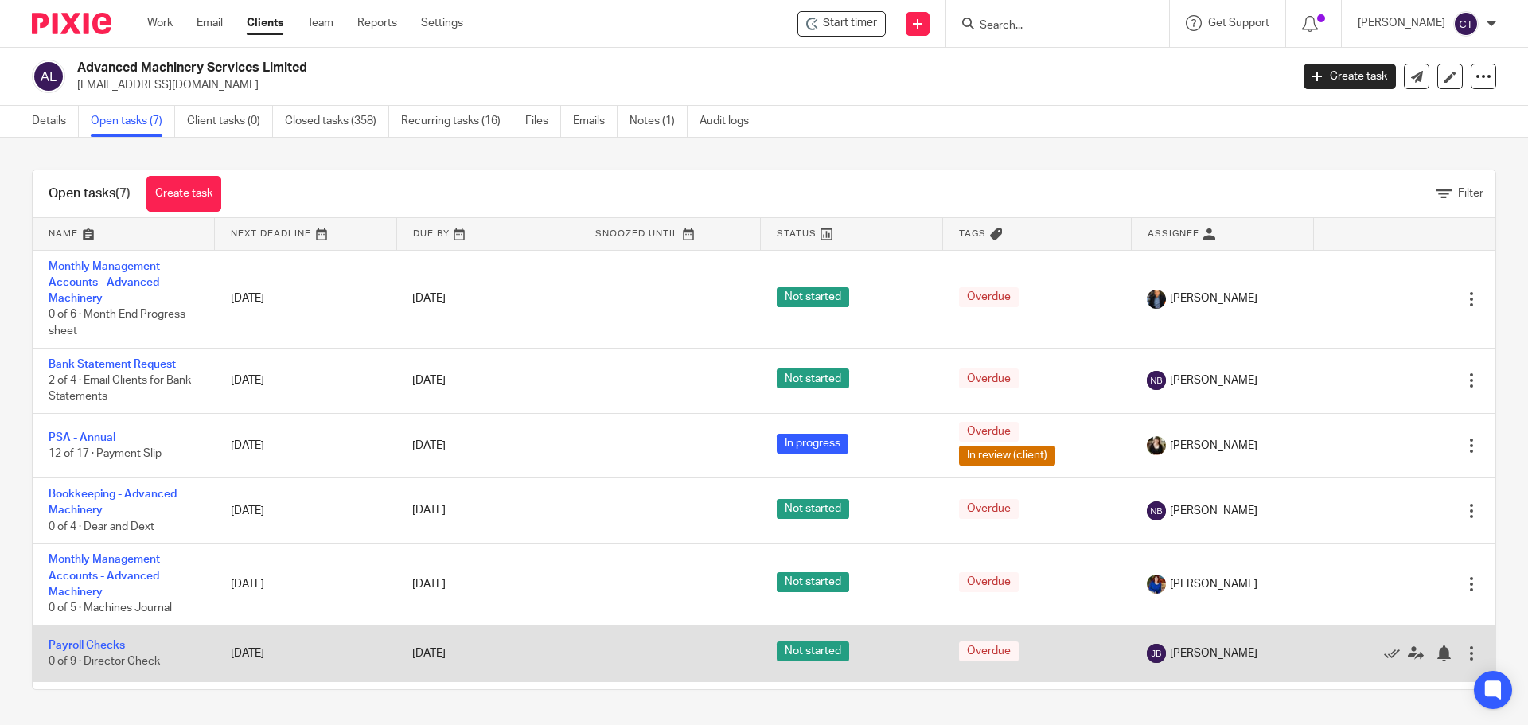
scroll to position [74, 0]
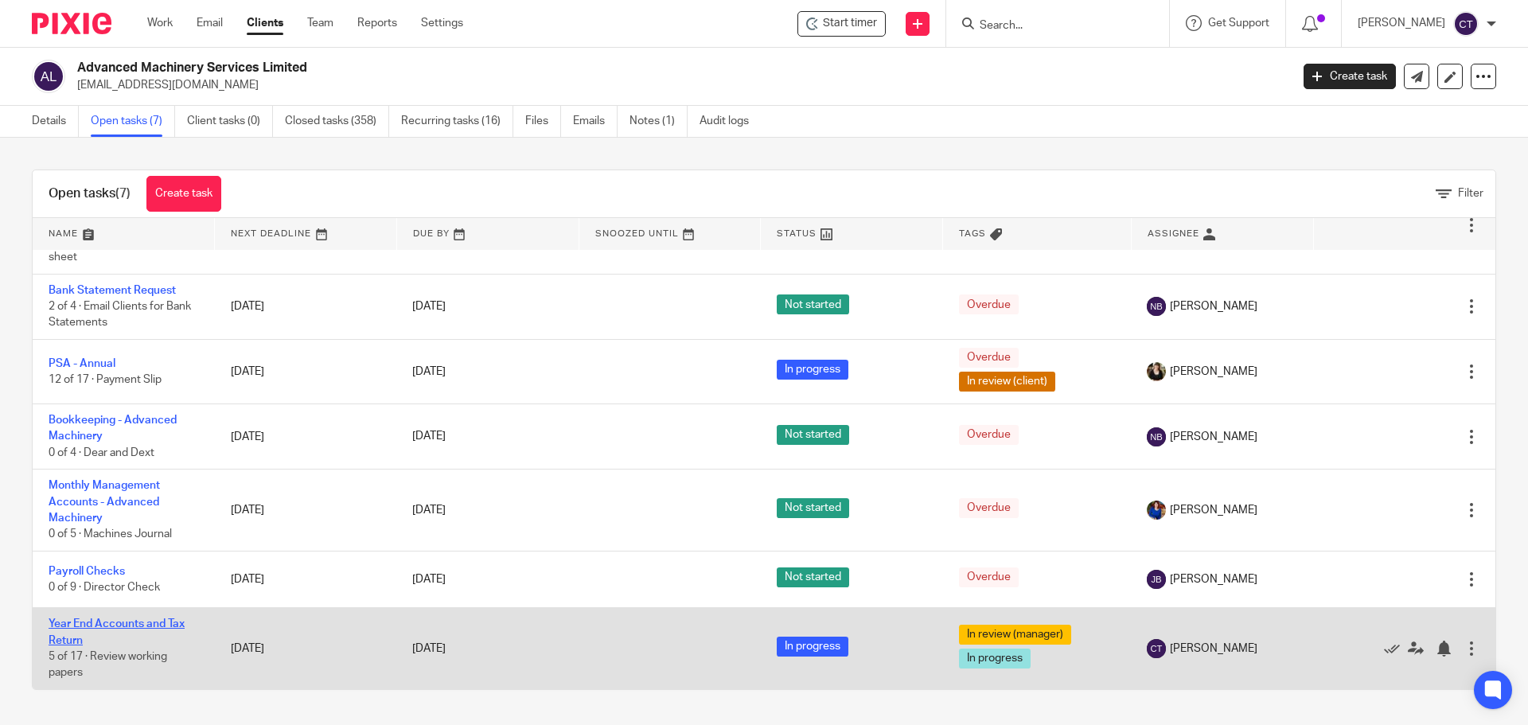
click at [84, 622] on link "Year End Accounts and Tax Return" at bounding box center [117, 631] width 136 height 27
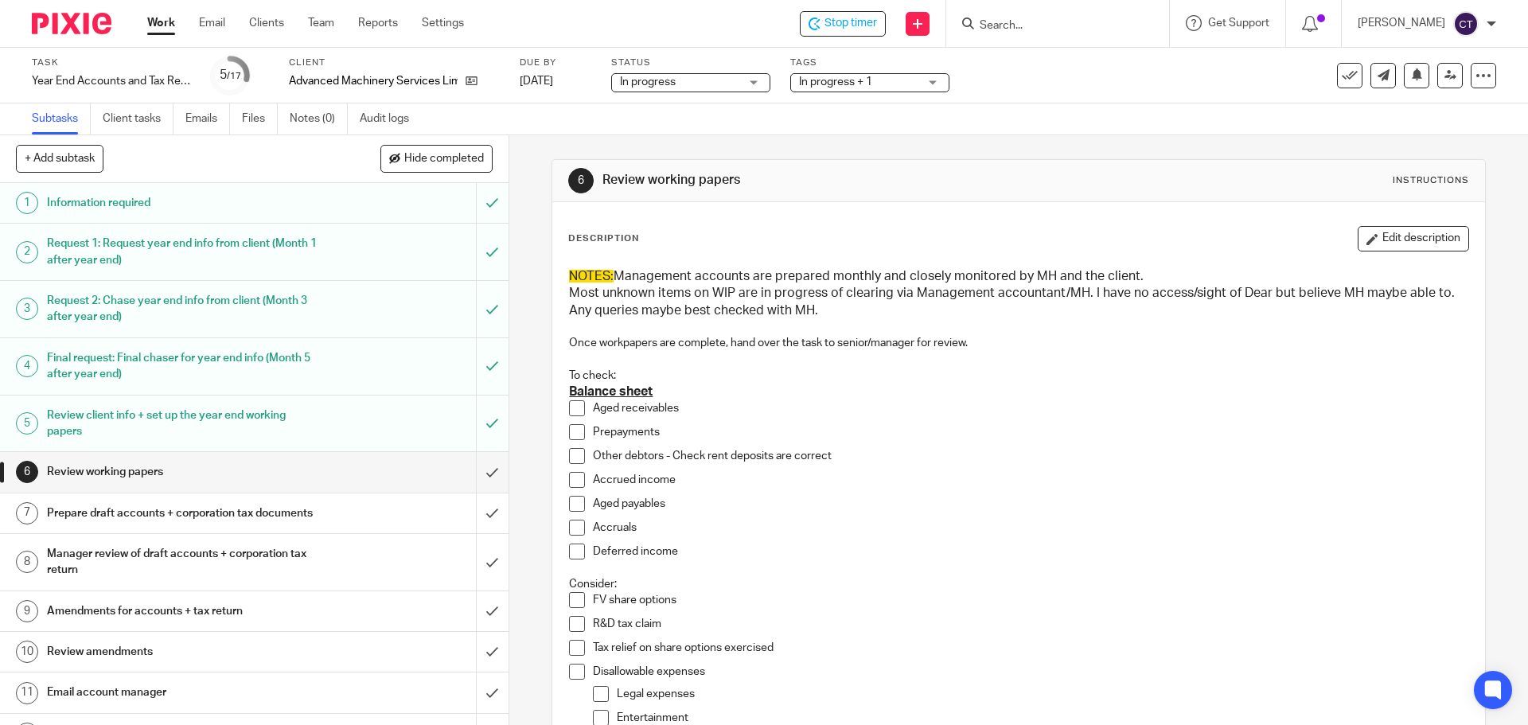
click at [569, 408] on span at bounding box center [577, 408] width 16 height 16
